Goal: Check status

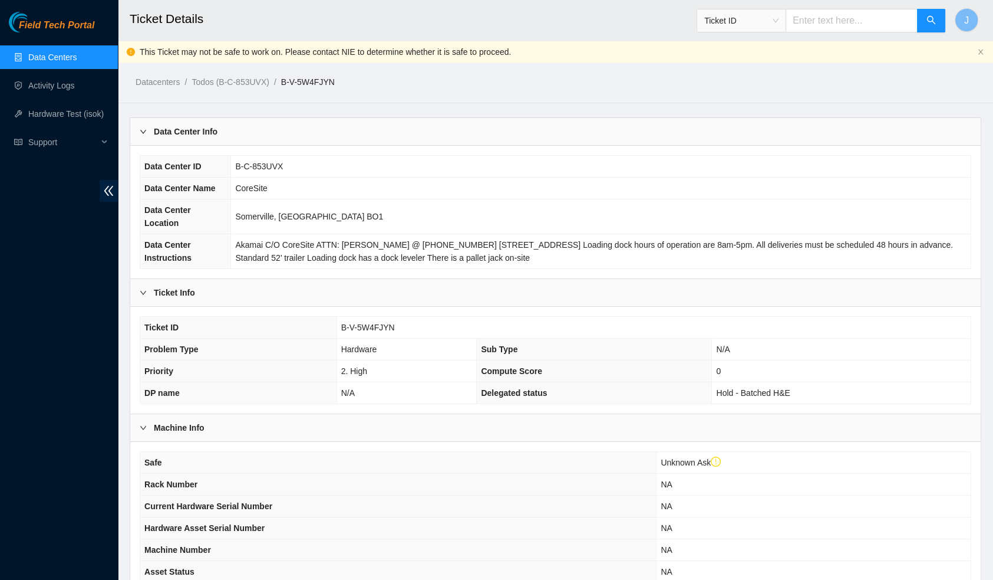
click at [842, 18] on input "text" at bounding box center [852, 21] width 132 height 24
paste input "Reg: B-V-5YBXB5I"
drag, startPoint x: 824, startPoint y: 23, endPoint x: 774, endPoint y: 28, distance: 50.3
click at [774, 28] on span "Ticket ID Reg: B-V-5YBXB5I" at bounding box center [821, 21] width 249 height 24
type input "B-V-5YBXB5I"
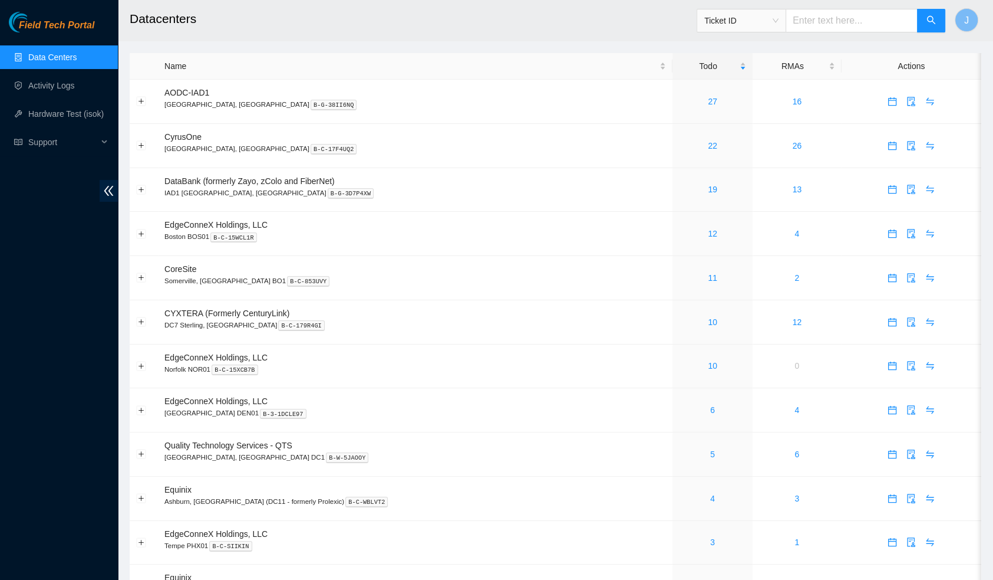
click at [843, 22] on input "text" at bounding box center [852, 21] width 132 height 24
paste input "Reg: B-V-5YBXB5I"
drag, startPoint x: 825, startPoint y: 20, endPoint x: 774, endPoint y: 25, distance: 51.6
click at [774, 25] on span "Ticket ID Reg: B-V-5YBXB5I" at bounding box center [821, 21] width 249 height 24
type input "B-V-5YBXB5I"
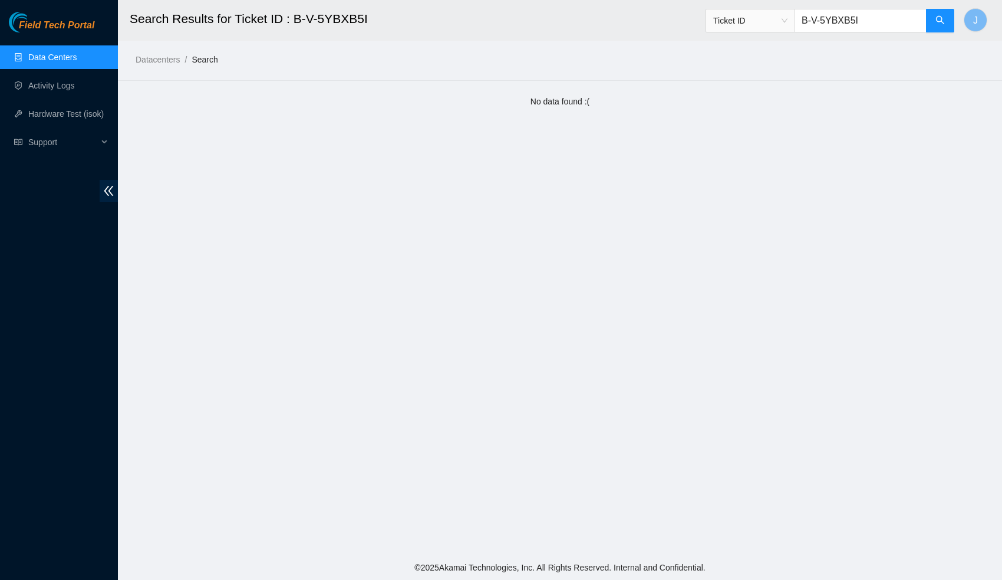
click at [287, 132] on main "Search Results for Ticket ID : B-V-5YBXB5I Ticket ID B-V-5YBXB5I J Datacenters …" at bounding box center [560, 277] width 884 height 555
